Goal: Use online tool/utility

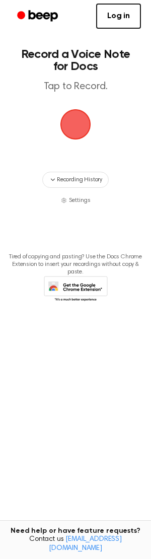
click at [79, 127] on span "button" at bounding box center [75, 124] width 28 height 28
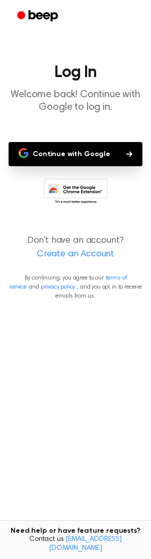
click at [90, 154] on button "Continue with Google" at bounding box center [76, 154] width 134 height 24
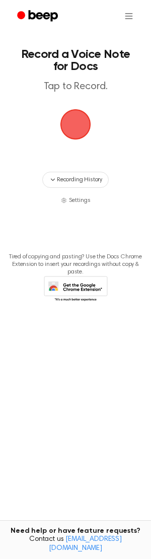
click at [133, 69] on main "Record a Voice Note for Docs Tap to Record. Recording History Settings Tired of…" at bounding box center [75, 263] width 151 height 527
click at [75, 117] on span "button" at bounding box center [75, 124] width 34 height 34
click at [134, 18] on html "Record a Voice Note for Docs Tap to Record. Recording History Settings Tired of…" at bounding box center [75, 279] width 151 height 559
click at [119, 43] on div "Settings" at bounding box center [123, 41] width 36 height 17
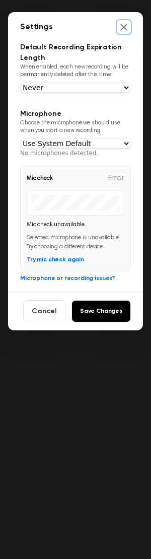
click at [123, 27] on icon "Close settings" at bounding box center [123, 27] width 7 height 7
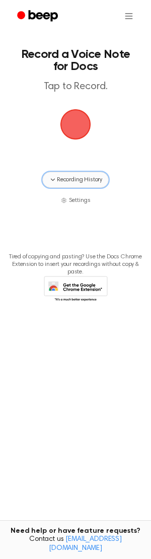
click at [76, 184] on button "Recording History" at bounding box center [75, 180] width 66 height 16
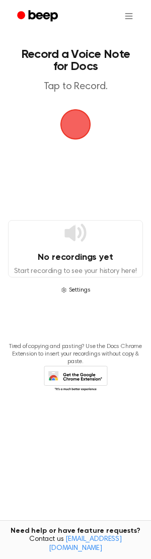
click at [76, 287] on span "Settings" at bounding box center [80, 290] width 22 height 9
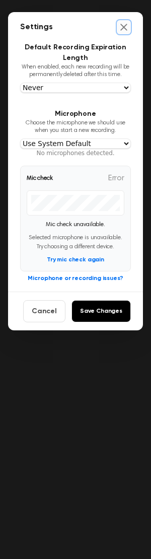
click at [123, 27] on icon "Close settings" at bounding box center [123, 27] width 7 height 7
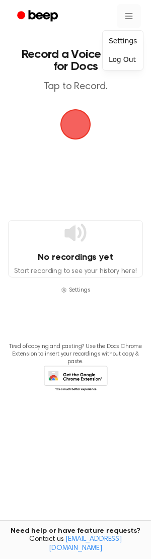
click at [126, 20] on html "Record a Voice Note for Docs Tap to Record. No recordings yet Start recording t…" at bounding box center [75, 279] width 151 height 559
